Goal: Check status: Check status

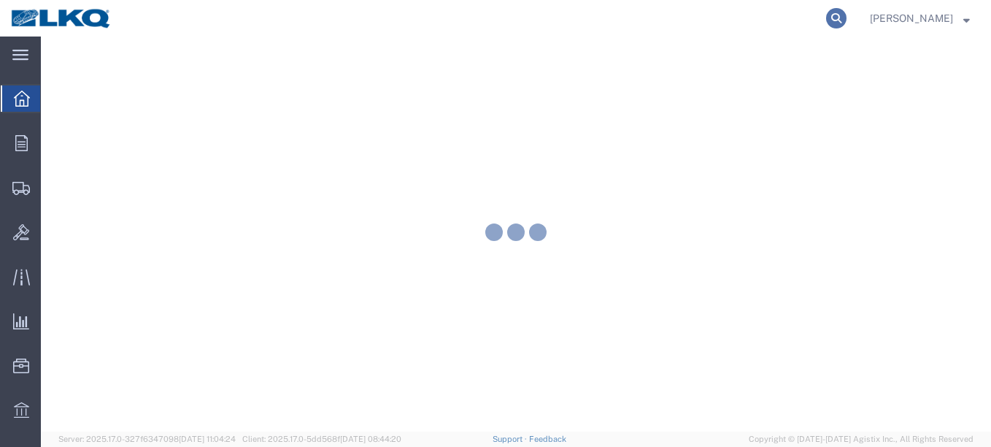
click at [826, 20] on icon at bounding box center [836, 18] width 20 height 20
paste input "56112722"
type input "56112722"
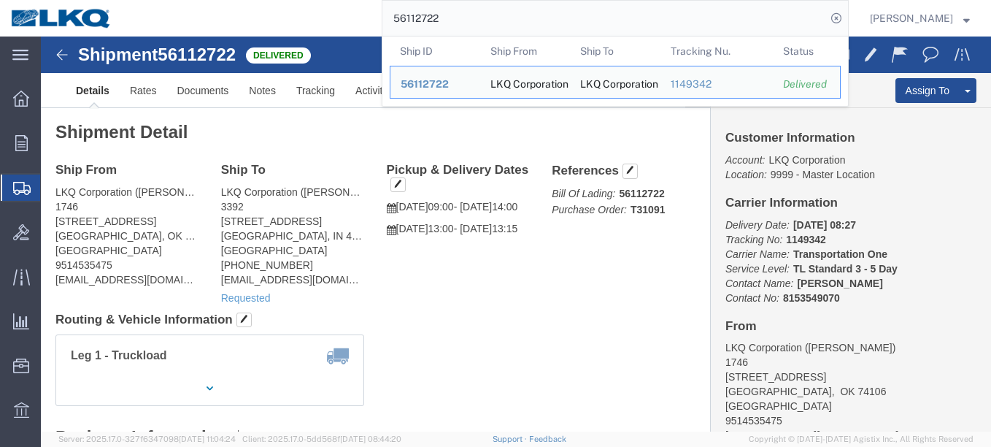
click div "Ship From LKQ Corporation ([PERSON_NAME]) 1746 [STREET_ADDRESS] 9514535475 [EMA…"
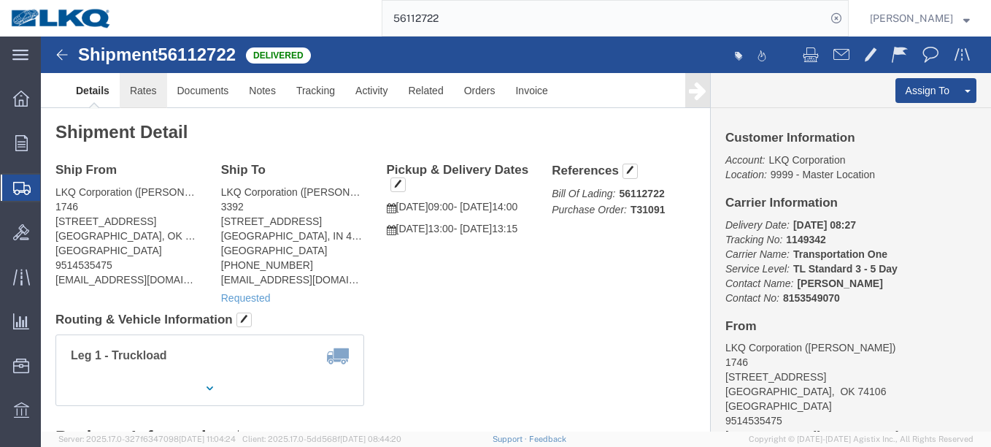
click link "Rates"
